Goal: Information Seeking & Learning: Learn about a topic

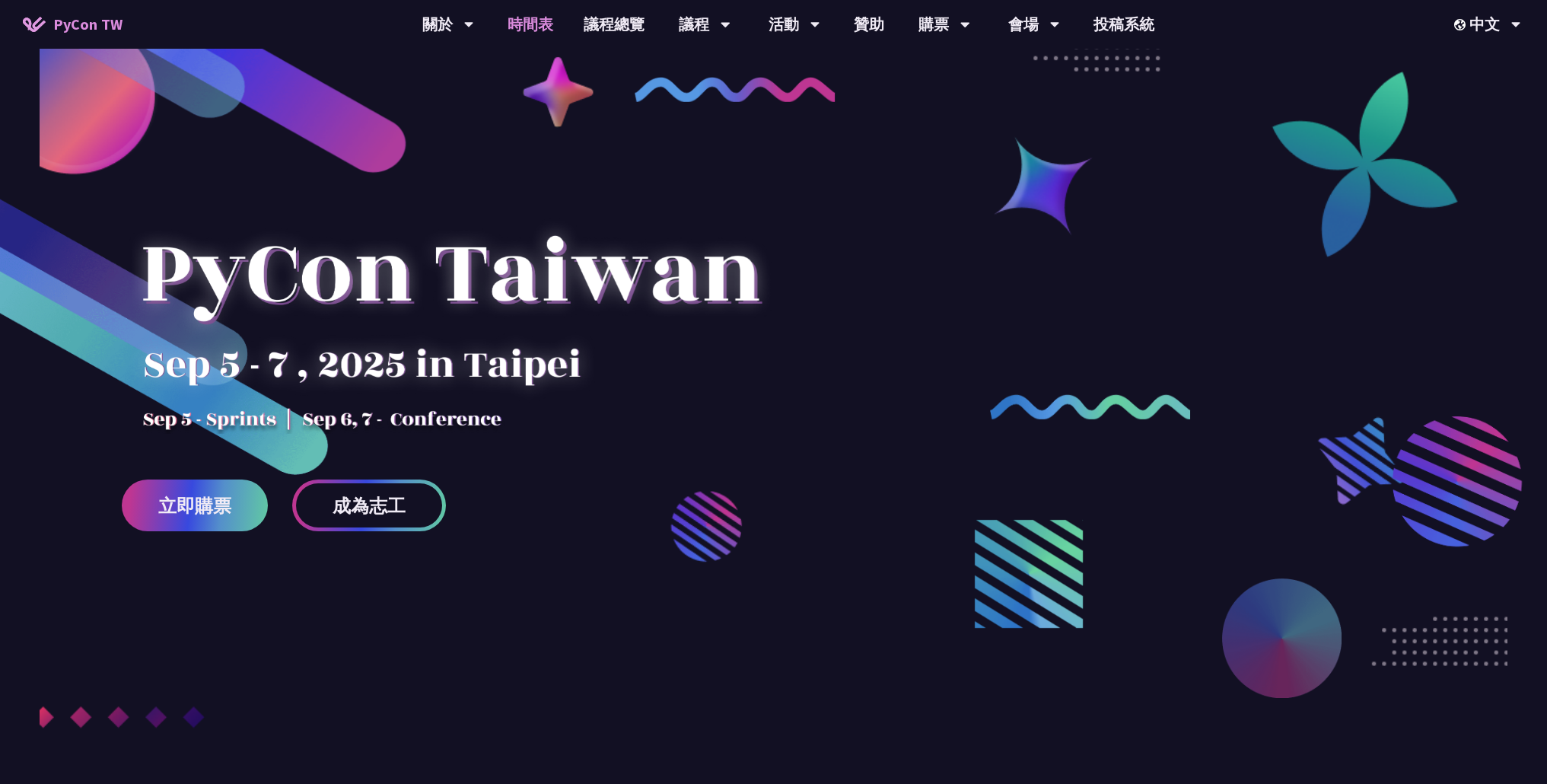
click at [549, 21] on link "時間表" at bounding box center [530, 24] width 76 height 48
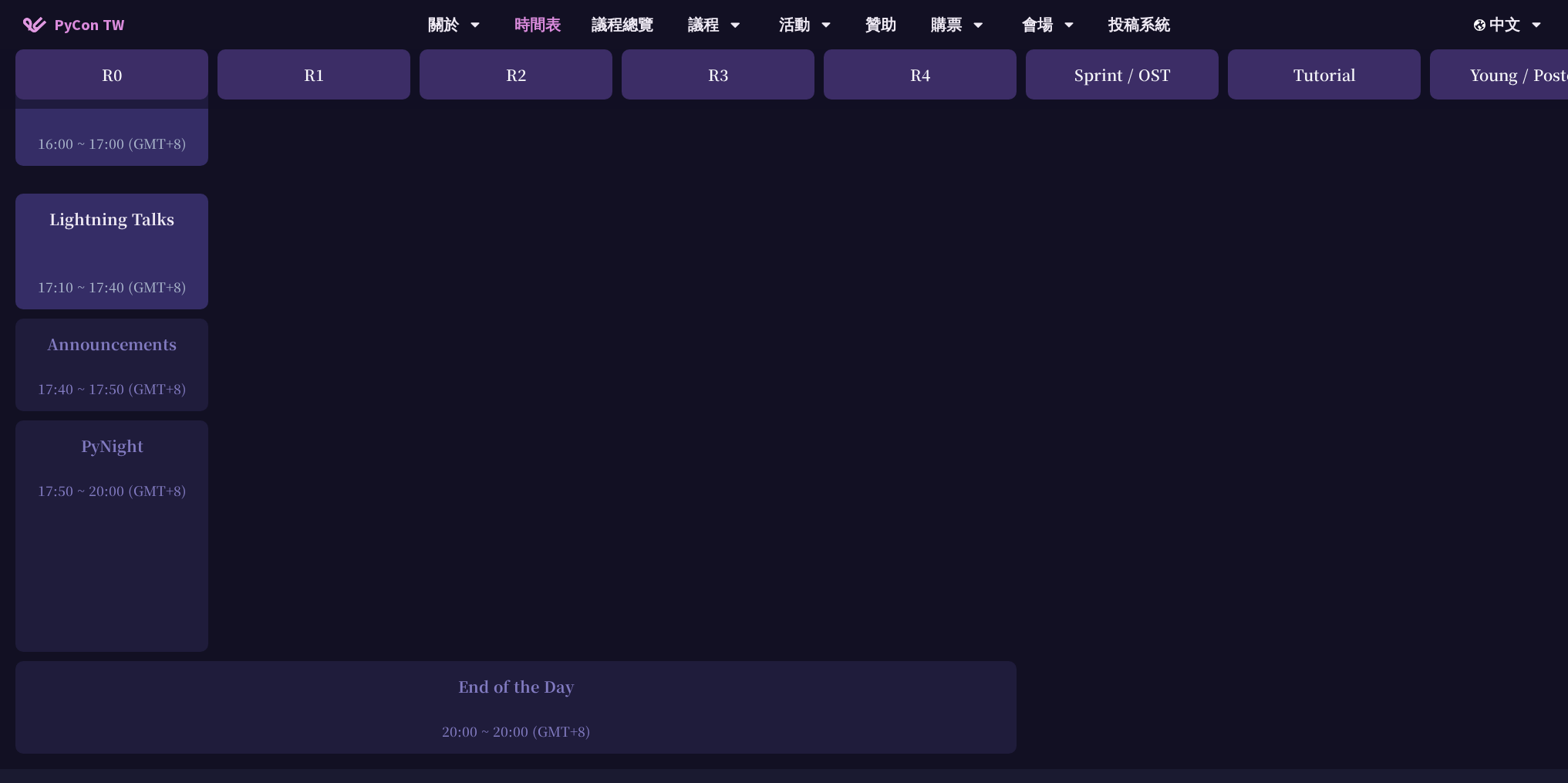
scroll to position [1990, 0]
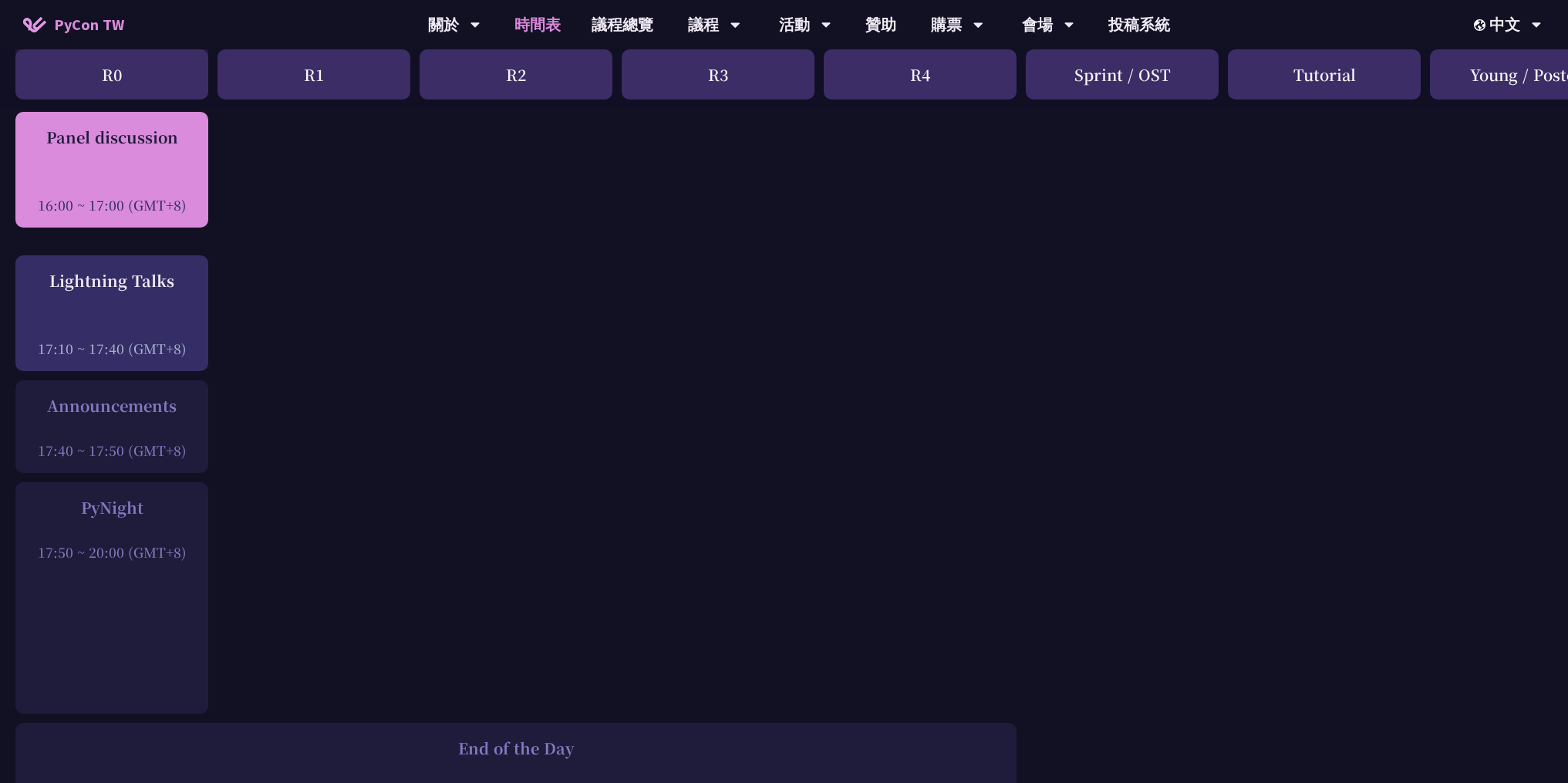
drag, startPoint x: 206, startPoint y: 140, endPoint x: 33, endPoint y: 132, distance: 173.2
click at [33, 132] on div "Panel discussion 16:00 ~ 17:00 (GMT+8)" at bounding box center [112, 169] width 193 height 115
copy div "Panel discussion"
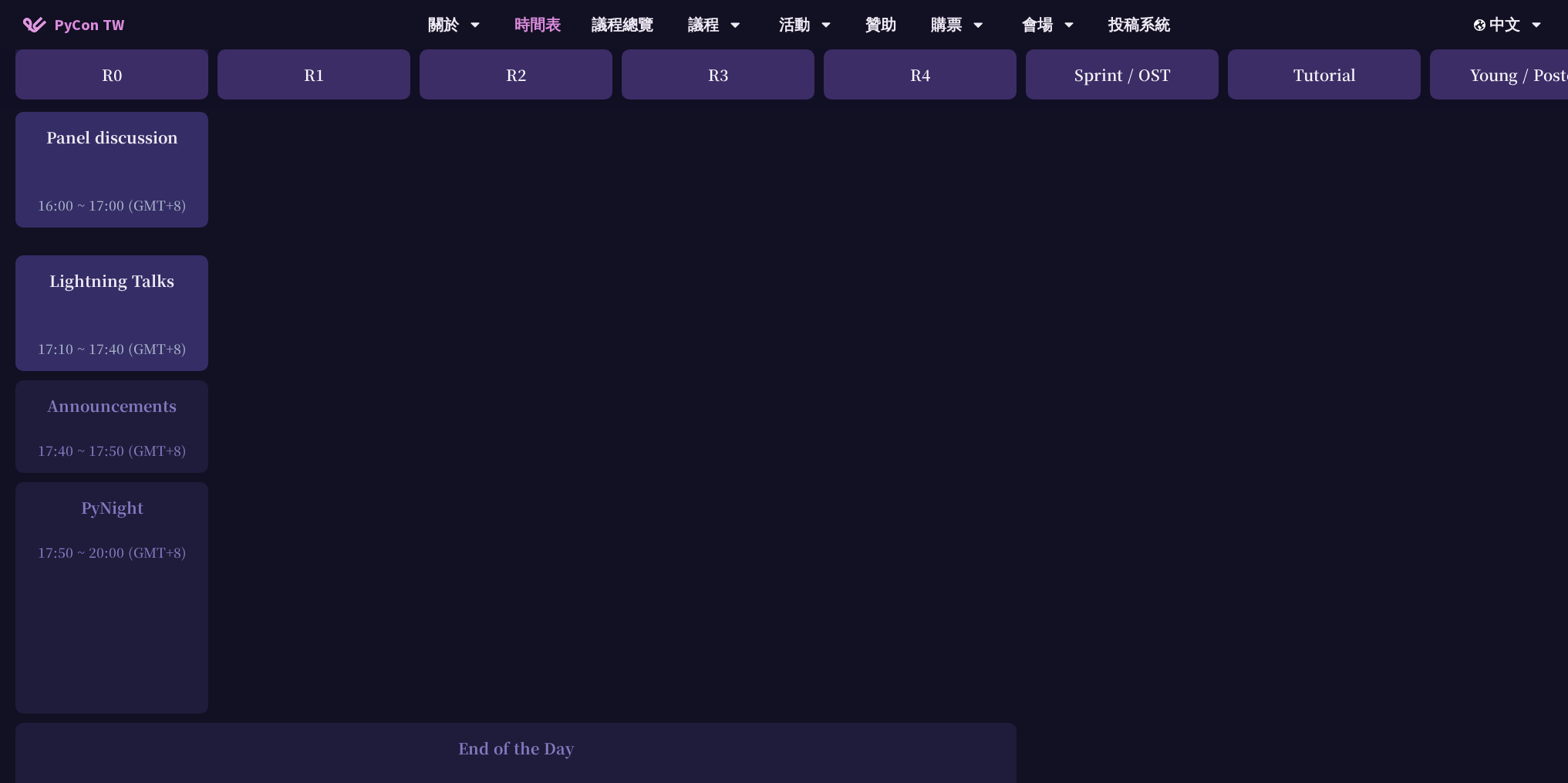
copy div "Panel discussion"
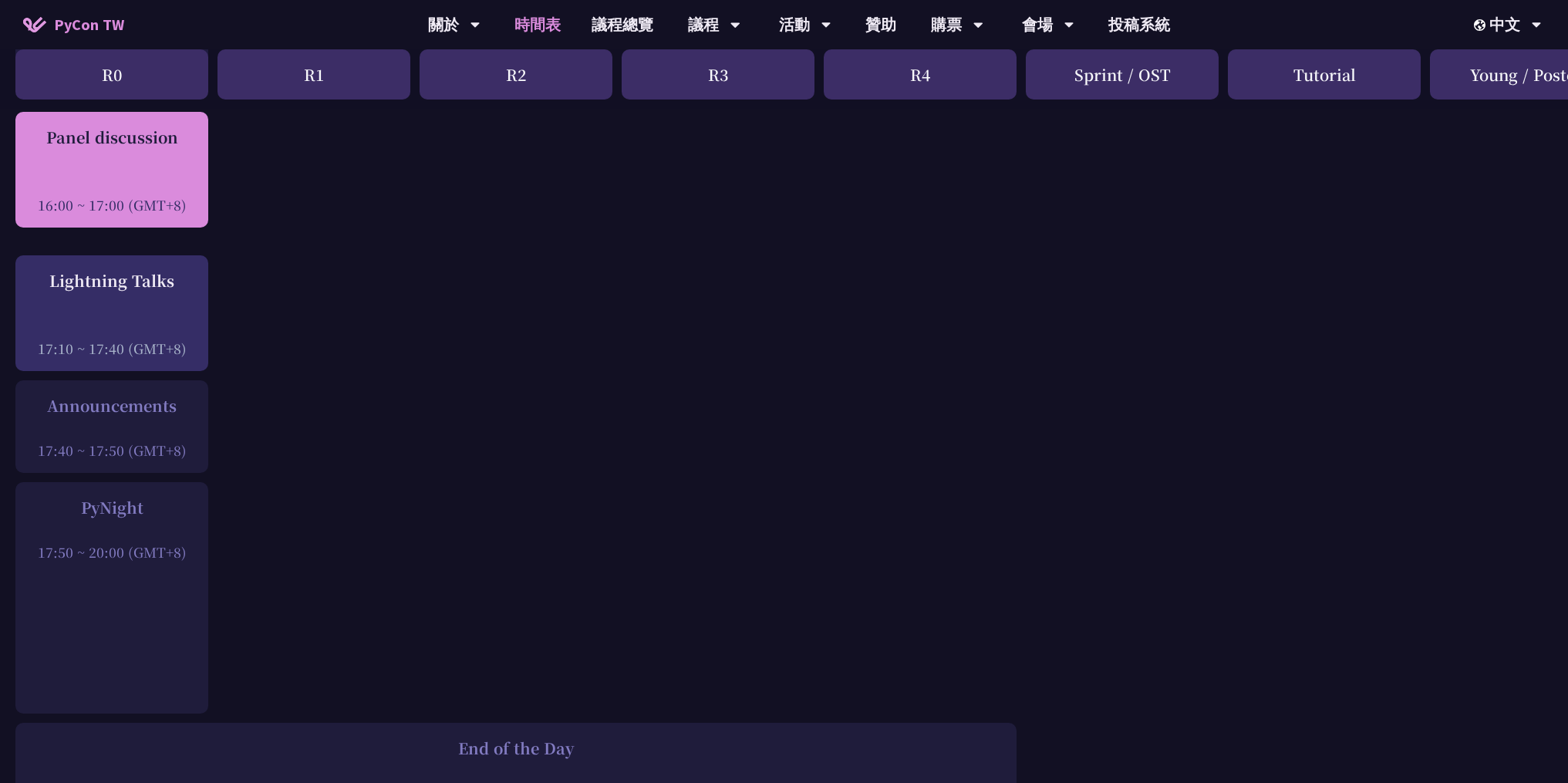
click at [163, 138] on div "Panel discussion" at bounding box center [111, 136] width 177 height 23
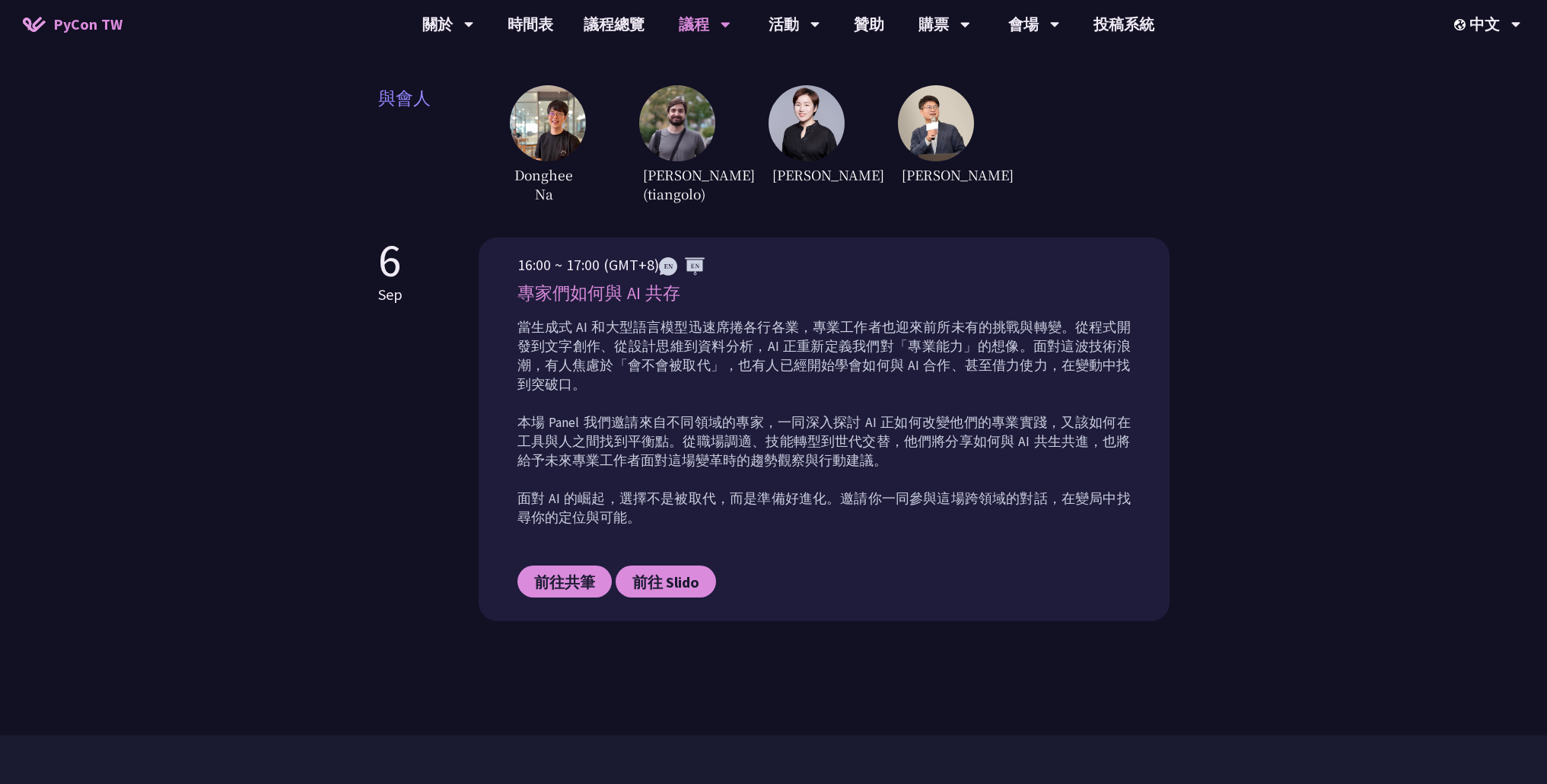
scroll to position [554, 0]
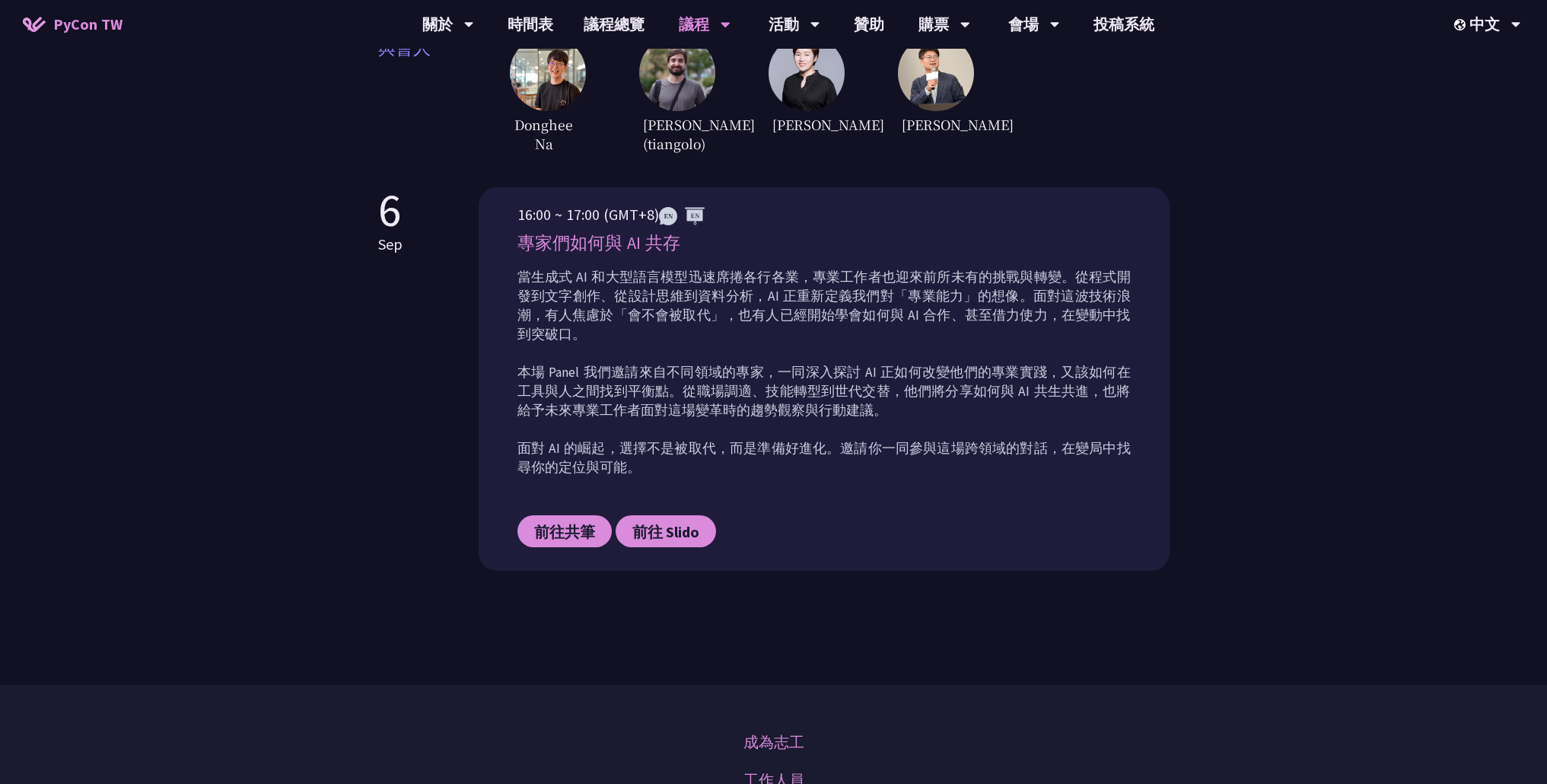
click at [652, 360] on p "當生成式 AI 和大型語言模型迅速席捲各行各業，專業工作者也迎來前所未有的挑戰與轉變。從程式開發到文字創作、從設計思維到資料分析，AI 正重新定義我們對「專業…" at bounding box center [825, 372] width 614 height 209
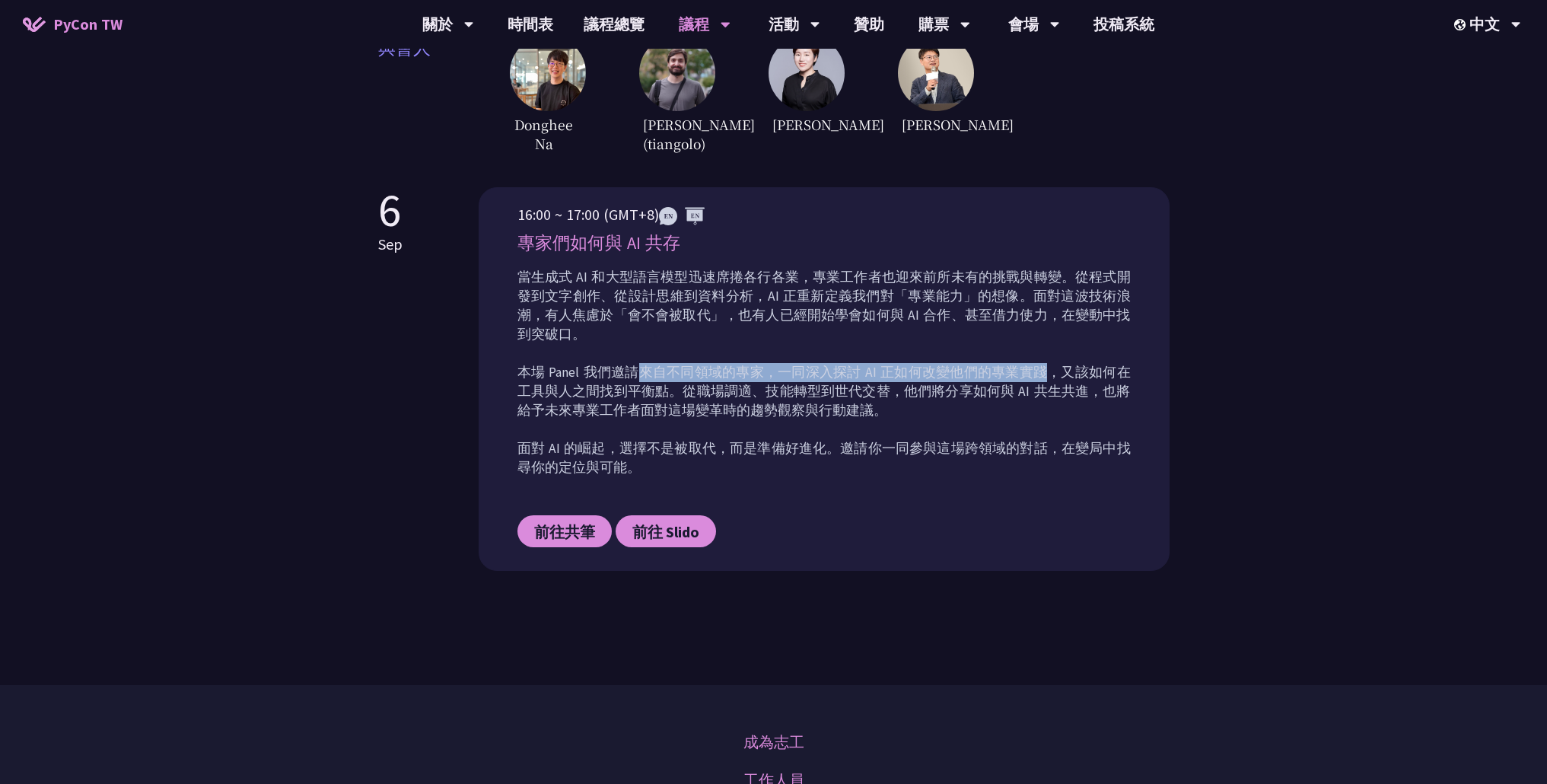
drag, startPoint x: 639, startPoint y: 351, endPoint x: 1036, endPoint y: 342, distance: 397.1
click at [1036, 342] on p "當生成式 AI 和大型語言模型迅速席捲各行各業，專業工作者也迎來前所未有的挑戰與轉變。從程式開發到文字創作、從設計思維到資料分析，AI 正重新定義我們對「專業…" at bounding box center [825, 372] width 614 height 209
copy p "來自不同領域的專家，一同深入探討 AI 正如何改變他們的專業實踐"
